Goal: Book appointment/travel/reservation

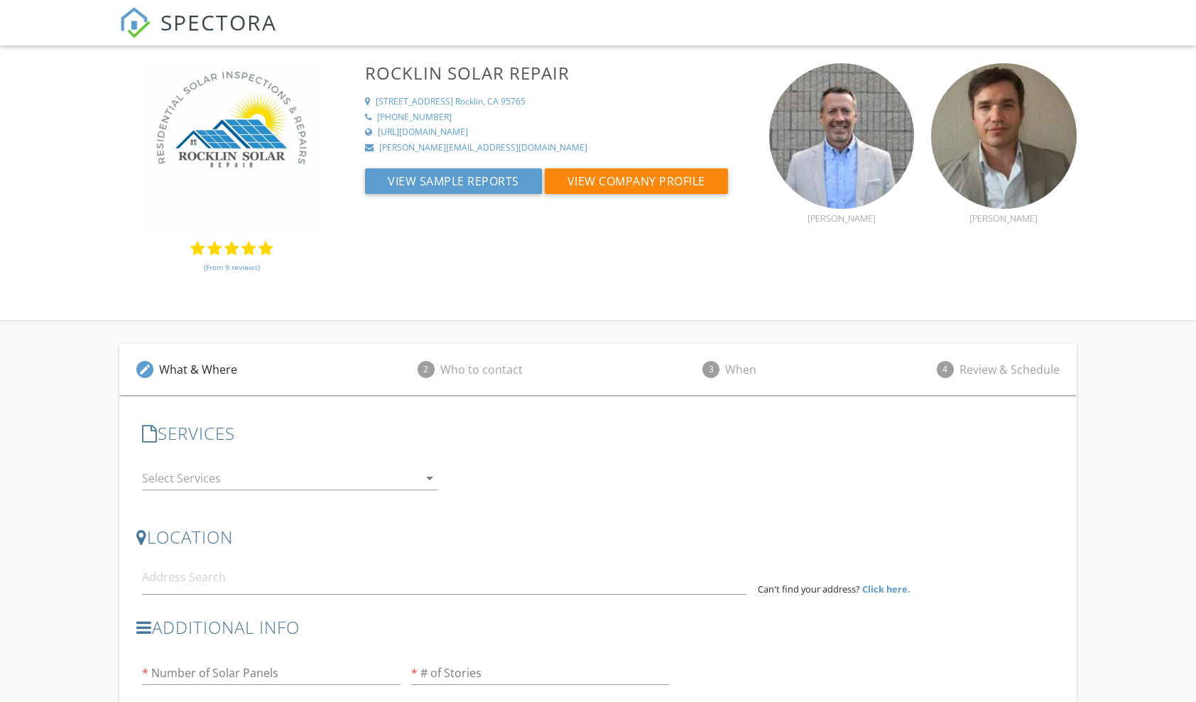
scroll to position [188, 0]
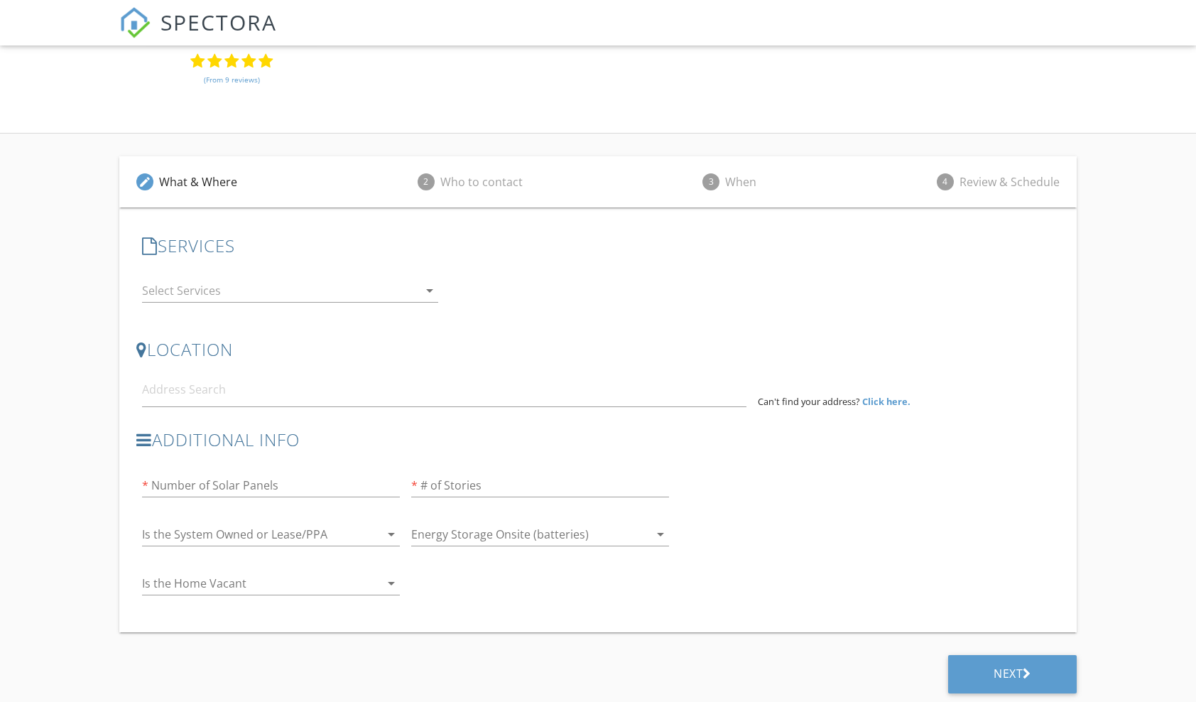
click at [428, 288] on icon "arrow_drop_down" at bounding box center [429, 290] width 17 height 17
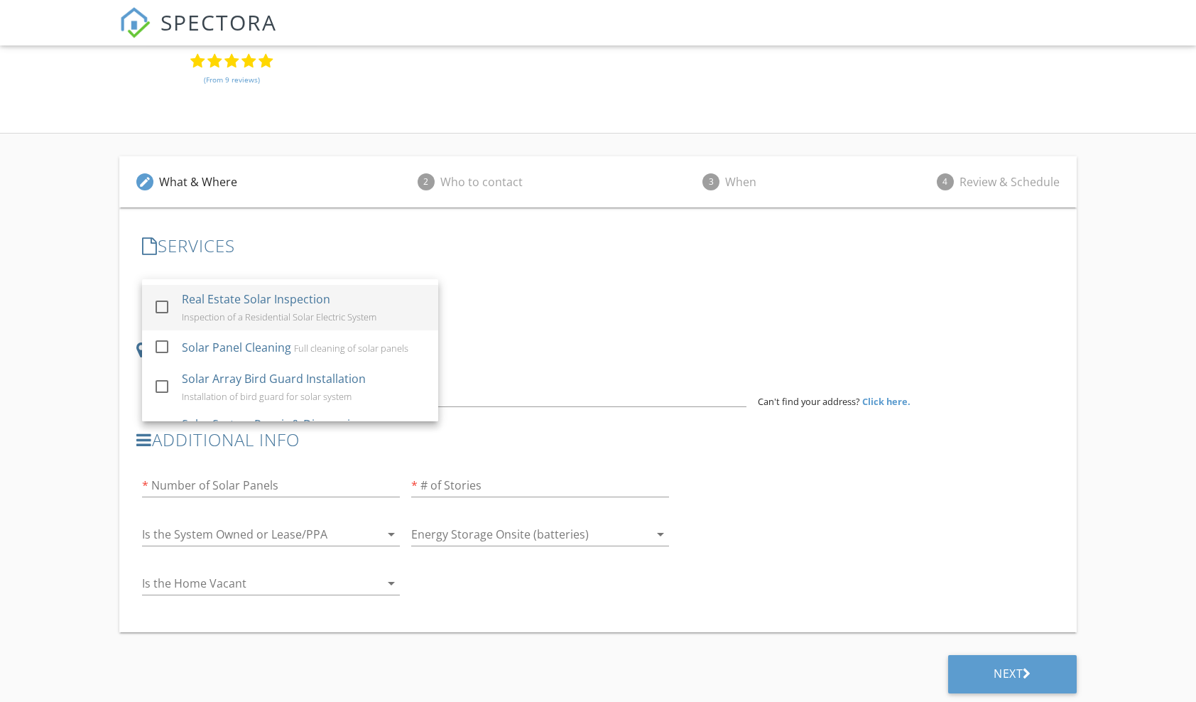
click at [225, 303] on div "Real Estate Solar Inspection" at bounding box center [256, 299] width 148 height 17
click at [1106, 269] on div "edit What & Where 2 Who to contact 3 When 4 Review & Schedule SERVICES check_bo…" at bounding box center [598, 419] width 1196 height 571
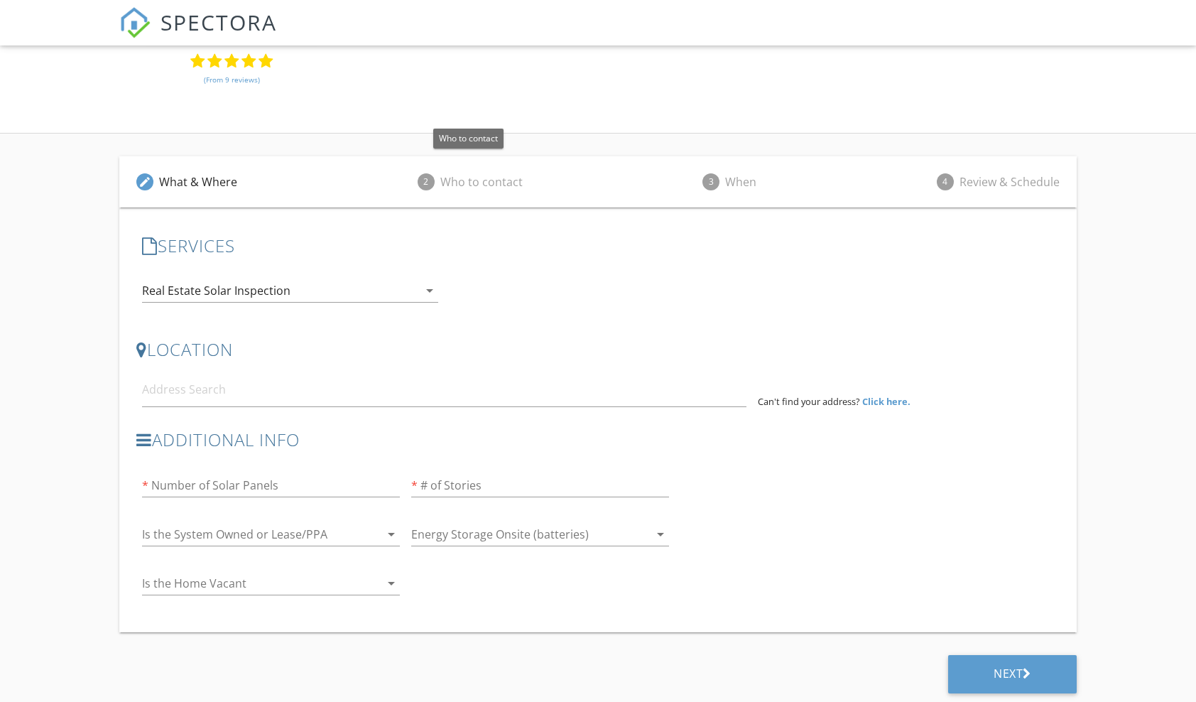
click at [487, 176] on div "Who to contact" at bounding box center [482, 181] width 82 height 17
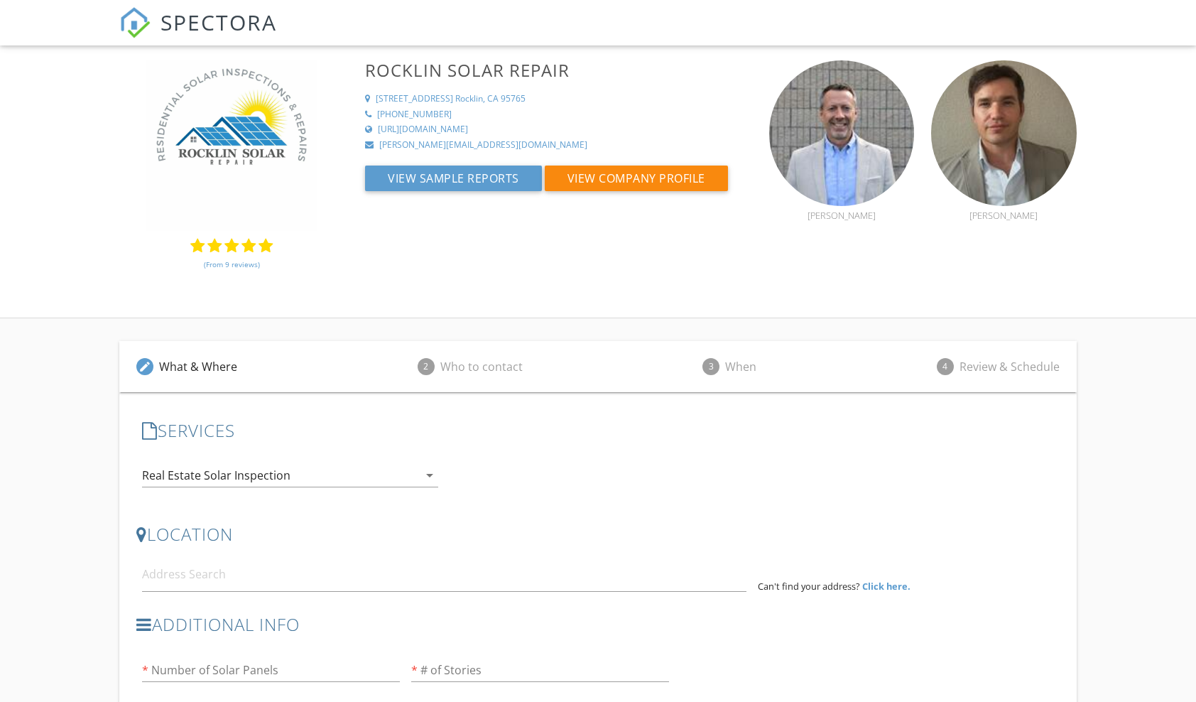
scroll to position [0, 0]
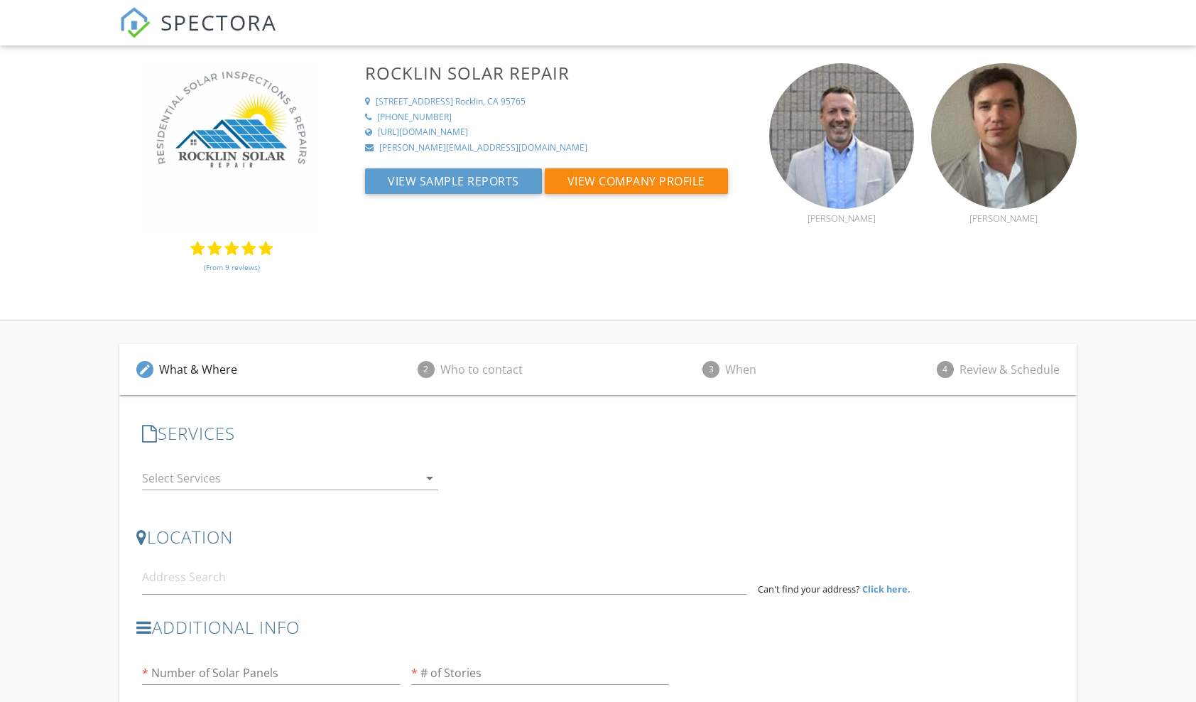
click at [428, 477] on icon "arrow_drop_down" at bounding box center [429, 478] width 17 height 17
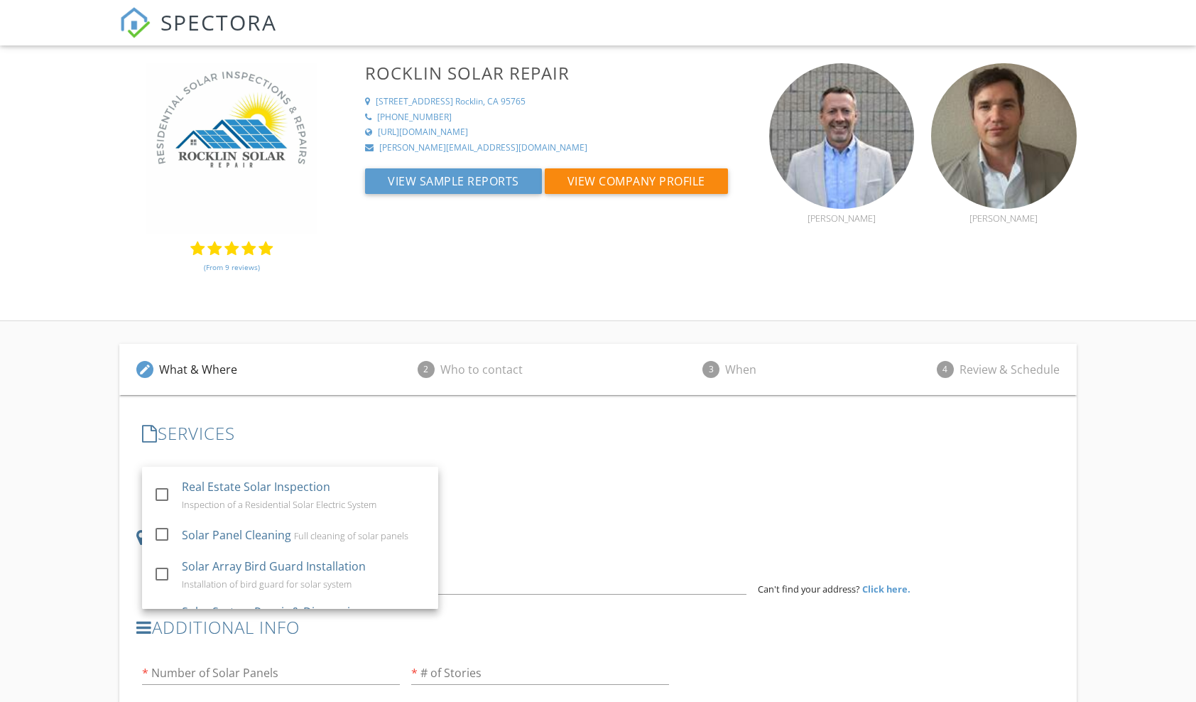
click at [91, 166] on div "(From 9 reviews) Rocklin Solar Repair 6518 Lonetree Blvd #2050 Rocklin, CA 9576…" at bounding box center [598, 184] width 1196 height 243
click at [1133, 209] on div "(From 9 reviews) Rocklin Solar Repair 6518 Lonetree Blvd #2050 Rocklin, CA 9576…" at bounding box center [598, 184] width 1196 height 243
